Goal: Obtain resource: Obtain resource

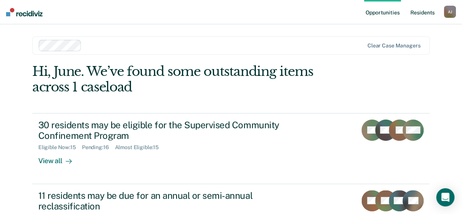
click at [418, 11] on link "Resident s" at bounding box center [423, 12] width 28 height 24
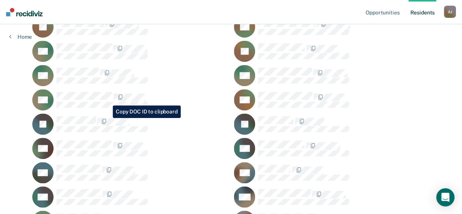
scroll to position [266, 0]
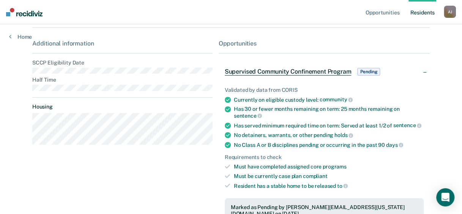
scroll to position [190, 0]
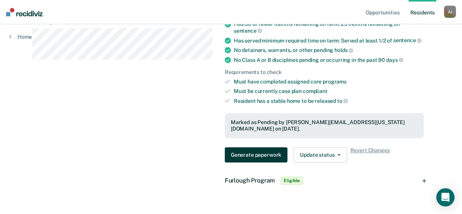
click at [270, 147] on button "Generate paperwork" at bounding box center [256, 154] width 63 height 15
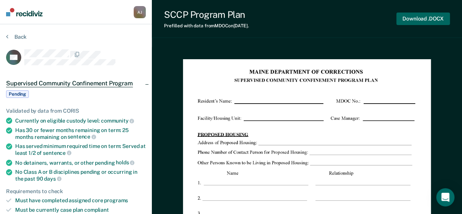
click at [414, 21] on button "Download .DOCX" at bounding box center [424, 19] width 54 height 13
